Goal: Complete application form

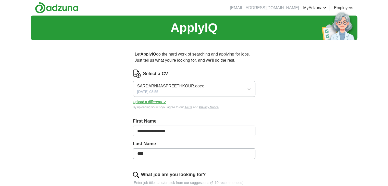
scroll to position [127, 0]
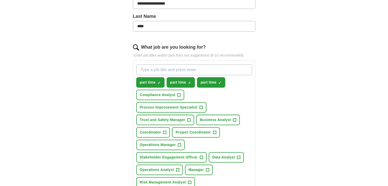
click at [171, 69] on input "What job are you looking for?" at bounding box center [194, 70] width 116 height 11
click at [191, 84] on button "part time ✓ ×" at bounding box center [181, 82] width 28 height 10
click at [212, 82] on span "part time" at bounding box center [208, 82] width 16 height 5
click at [183, 69] on input "What job are you looking for?" at bounding box center [194, 70] width 116 height 11
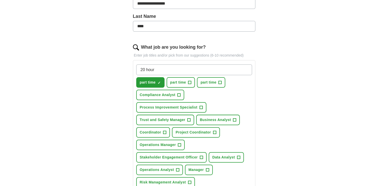
type input "20 hours"
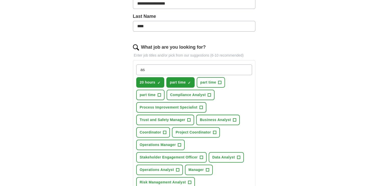
type input "a"
type input "office assistant"
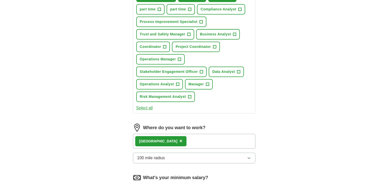
scroll to position [331, 0]
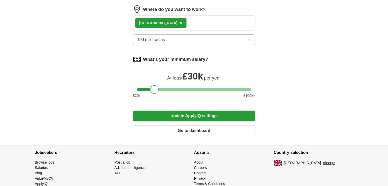
click at [188, 112] on button "Update ApplyIQ settings" at bounding box center [194, 116] width 122 height 11
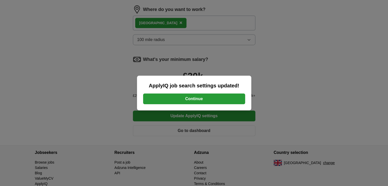
click at [189, 99] on button "Continue" at bounding box center [194, 99] width 102 height 11
